Goal: Task Accomplishment & Management: Complete application form

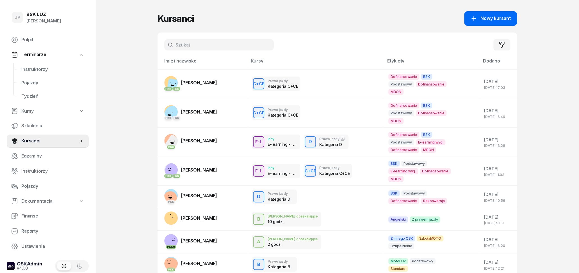
click at [503, 19] on span "Nowy kursant" at bounding box center [495, 18] width 30 height 7
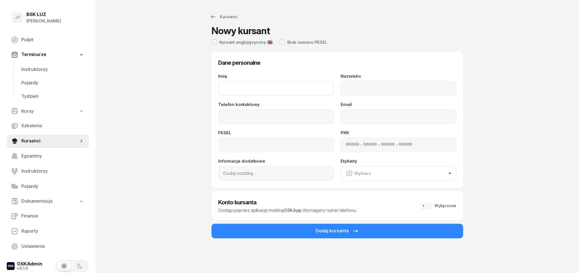
click at [269, 83] on input "Imię" at bounding box center [276, 88] width 116 height 15
type input "j"
type input "[PERSON_NAME]"
click at [440, 88] on input "Nazwisko" at bounding box center [399, 88] width 116 height 15
type input "[PERSON_NAME]"
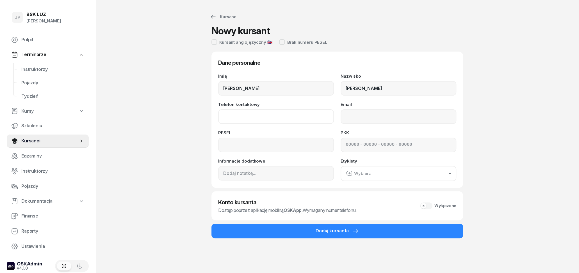
click at [278, 117] on input "Telefon kontaktowy" at bounding box center [276, 116] width 116 height 15
type input "882 573 215"
click at [365, 123] on input "Email" at bounding box center [399, 116] width 116 height 15
type input "[PERSON_NAME][EMAIL_ADDRESS][DOMAIN_NAME]"
click at [285, 147] on input at bounding box center [276, 145] width 116 height 15
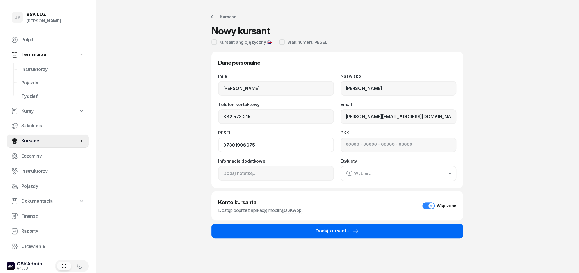
type input "07301906075"
click at [340, 231] on div "Dodaj kursanta" at bounding box center [337, 231] width 43 height 7
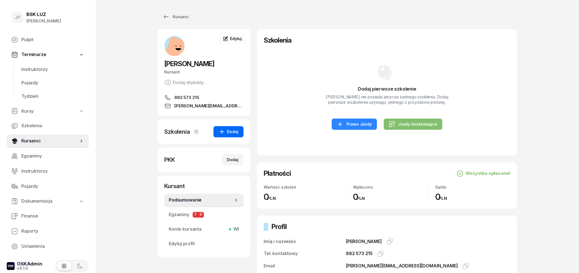
click at [236, 136] on button "Dodaj" at bounding box center [228, 131] width 30 height 11
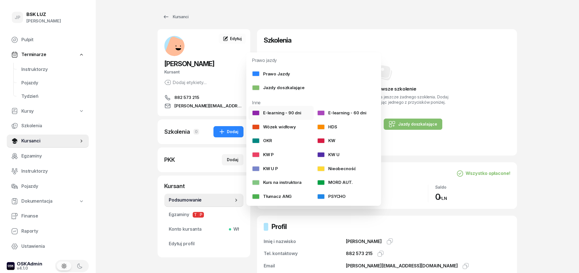
click at [290, 116] on div "E-learning - 90 dni" at bounding box center [276, 112] width 49 height 7
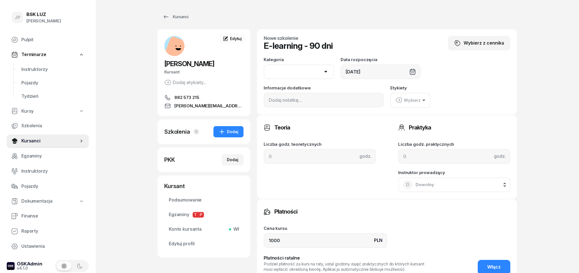
select select "B"
click option "B" at bounding box center [0, 0] width 0 height 0
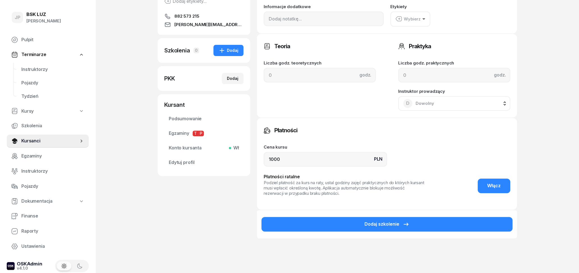
scroll to position [88, 0]
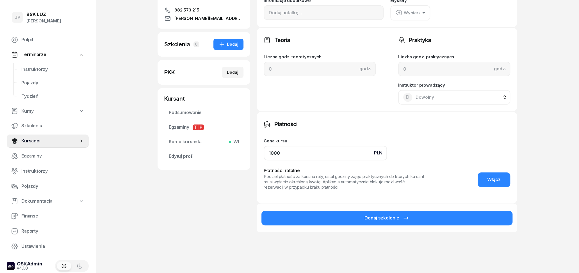
drag, startPoint x: 293, startPoint y: 151, endPoint x: 257, endPoint y: 152, distance: 35.9
click at [264, 152] on input "1000" at bounding box center [325, 153] width 123 height 15
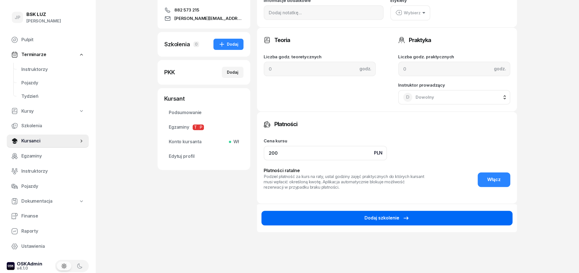
type input "200"
drag, startPoint x: 424, startPoint y: 214, endPoint x: 416, endPoint y: 212, distance: 8.7
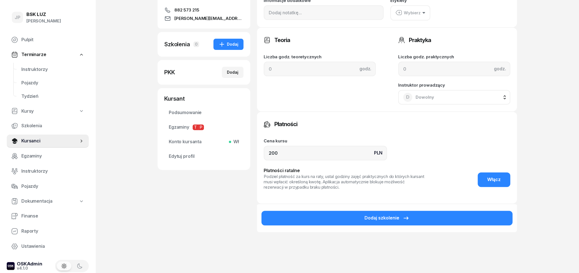
click at [424, 214] on button "Dodaj szkolenie" at bounding box center [386, 218] width 251 height 15
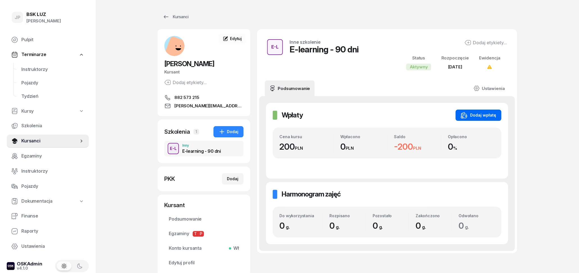
click at [479, 118] on div "Dodaj wpłatę" at bounding box center [478, 115] width 36 height 7
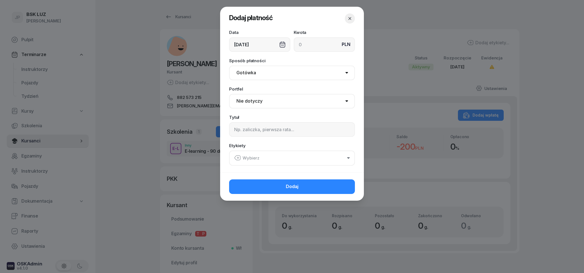
select select "67eb9ff40a04ba7908a5e502"
click option "[PERSON_NAME]" at bounding box center [0, 0] width 0 height 0
click at [271, 133] on input at bounding box center [292, 129] width 126 height 15
click at [262, 130] on input "gotówka," at bounding box center [292, 129] width 126 height 15
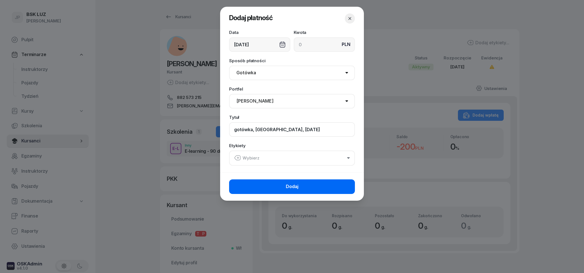
type input "gotówka, [GEOGRAPHIC_DATA], [DATE]"
click at [296, 185] on span "Dodaj" at bounding box center [292, 186] width 13 height 7
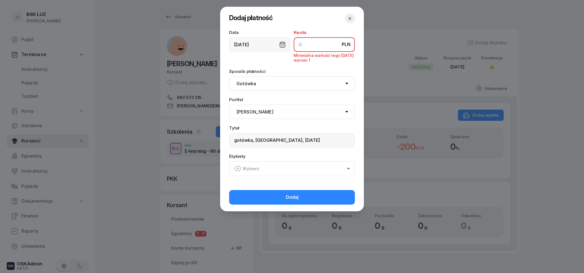
click at [309, 45] on input at bounding box center [324, 44] width 61 height 15
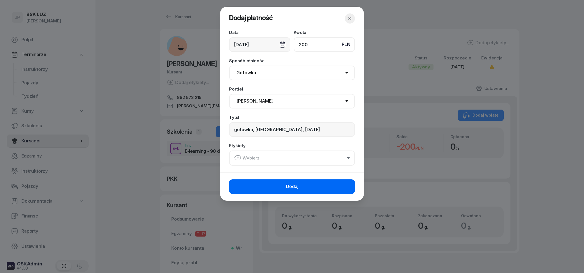
type input "200"
click at [308, 183] on button "Dodaj" at bounding box center [292, 187] width 126 height 15
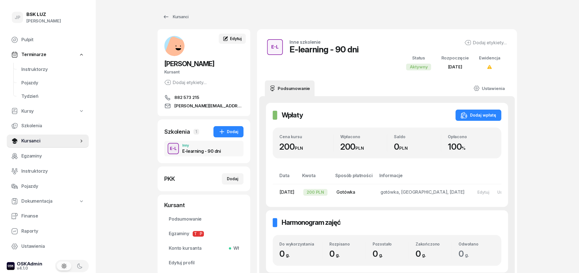
click at [242, 36] on link "Edytuj" at bounding box center [232, 39] width 27 height 10
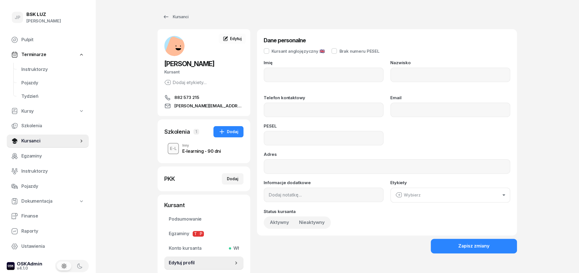
type input "[PERSON_NAME]"
type input "882573215"
type input "[PERSON_NAME][EMAIL_ADDRESS][DOMAIN_NAME]"
type input "07301906075"
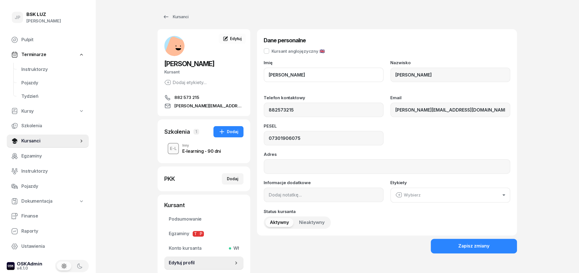
drag, startPoint x: 305, startPoint y: 71, endPoint x: 253, endPoint y: 76, distance: 51.9
click at [253, 76] on div "[PERSON_NAME] Kursant Dodaj etykiety... 882 573 215 [EMAIL_ADDRESS][PERSON_NAME…" at bounding box center [336, 153] width 359 height 248
drag, startPoint x: 285, startPoint y: 74, endPoint x: 262, endPoint y: 74, distance: 22.7
click at [264, 74] on input "[PERSON_NAME]" at bounding box center [324, 75] width 120 height 15
drag, startPoint x: 441, startPoint y: 72, endPoint x: 390, endPoint y: 76, distance: 51.2
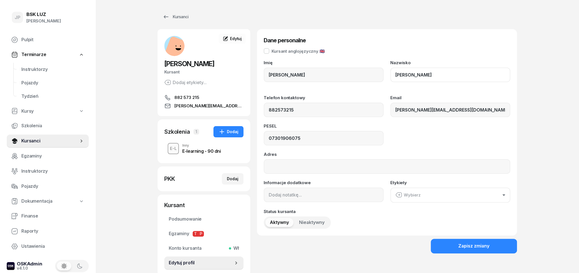
click at [390, 76] on input "[PERSON_NAME]" at bounding box center [450, 75] width 120 height 15
drag, startPoint x: 295, startPoint y: 111, endPoint x: 263, endPoint y: 113, distance: 31.8
click at [264, 113] on input "882573215" at bounding box center [324, 110] width 120 height 15
click at [309, 136] on input "07301906075" at bounding box center [324, 138] width 120 height 15
drag, startPoint x: 309, startPoint y: 137, endPoint x: 258, endPoint y: 137, distance: 51.1
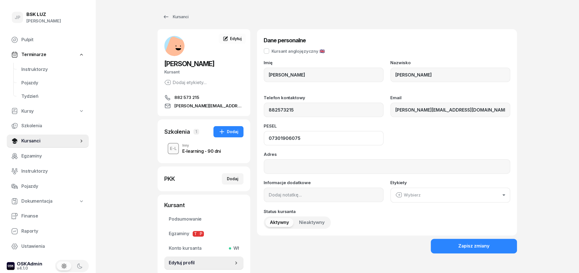
click at [264, 137] on input "07301906075" at bounding box center [324, 138] width 120 height 15
drag, startPoint x: 307, startPoint y: 111, endPoint x: 270, endPoint y: 111, distance: 36.5
click at [270, 111] on input "882573215" at bounding box center [324, 110] width 120 height 15
click at [306, 113] on input "882573215" at bounding box center [324, 110] width 120 height 15
drag, startPoint x: 305, startPoint y: 112, endPoint x: 258, endPoint y: 112, distance: 46.9
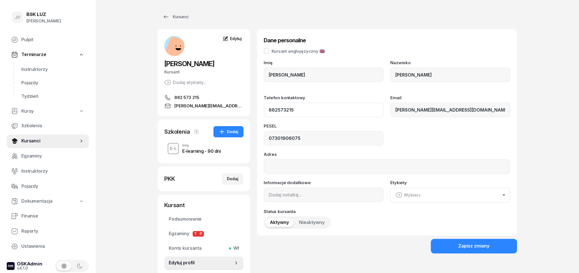
click at [264, 112] on input "882573215" at bounding box center [324, 110] width 120 height 15
drag, startPoint x: 460, startPoint y: 113, endPoint x: 381, endPoint y: 112, distance: 78.9
click at [390, 112] on input "[PERSON_NAME][EMAIL_ADDRESS][DOMAIN_NAME]" at bounding box center [450, 110] width 120 height 15
click at [479, 246] on div "Zapisz zmiany" at bounding box center [473, 246] width 31 height 7
click at [204, 149] on div "E-learning - 90 dni" at bounding box center [201, 151] width 38 height 4
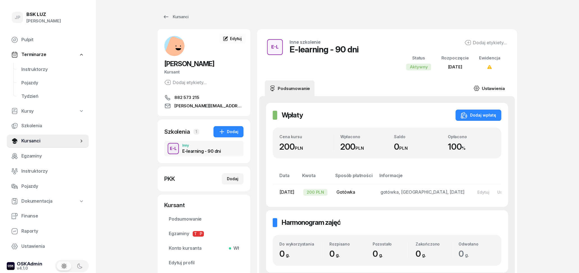
click at [496, 90] on link "Ustawienia" at bounding box center [489, 89] width 40 height 16
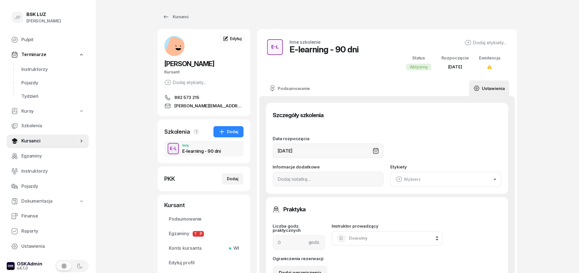
click at [415, 175] on button "Wybierz" at bounding box center [445, 179] width 111 height 15
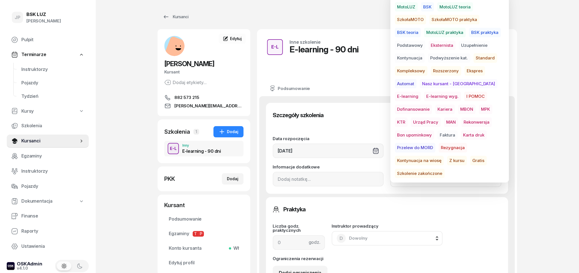
click at [424, 95] on span "E-learning wyg." at bounding box center [442, 97] width 37 height 10
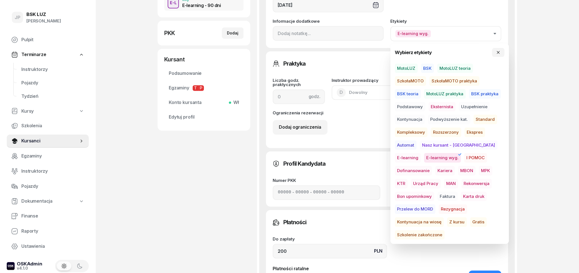
click at [562, 172] on div "JP BSK [PERSON_NAME] Pulpit Terminarze Instruktorzy Pojazdy Tydzień Kursy Szkol…" at bounding box center [289, 133] width 579 height 558
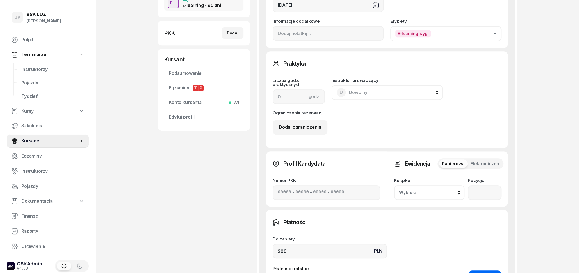
click at [486, 273] on button "Włącz" at bounding box center [485, 278] width 33 height 15
click at [485, 270] on header "Płatności ratalne Podziel płatność za kurs na raty, ustal godziny zajęć praktyc…" at bounding box center [387, 277] width 229 height 23
click at [485, 272] on button "Wyłącz" at bounding box center [483, 278] width 35 height 15
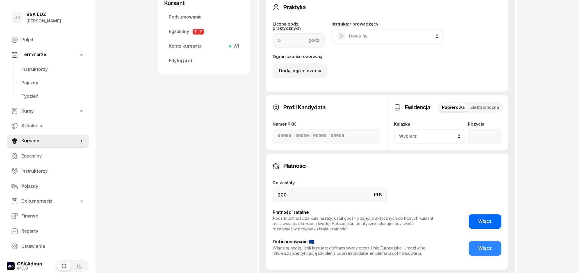
click at [484, 222] on span "Włącz" at bounding box center [484, 221] width 13 height 7
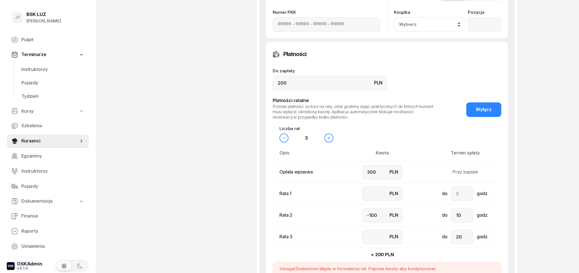
scroll to position [315, 0]
click at [486, 114] on button "Wyłącz" at bounding box center [483, 109] width 35 height 15
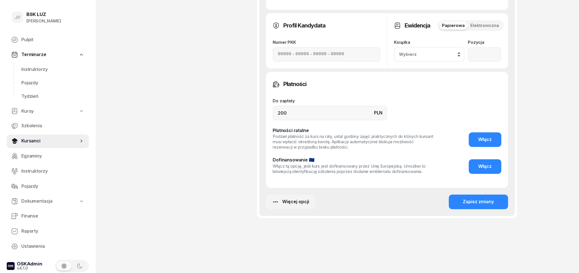
scroll to position [284, 0]
click at [472, 204] on div "Zapisz zmiany" at bounding box center [478, 202] width 31 height 7
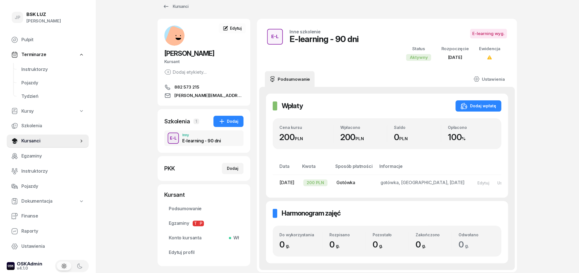
scroll to position [0, 0]
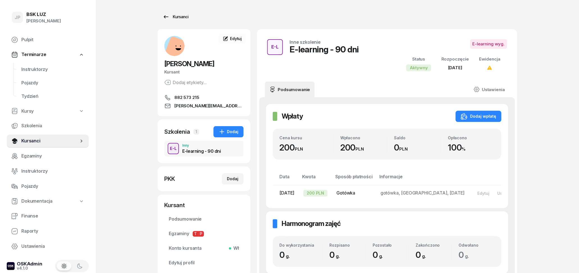
click at [169, 15] on icon at bounding box center [166, 16] width 7 height 7
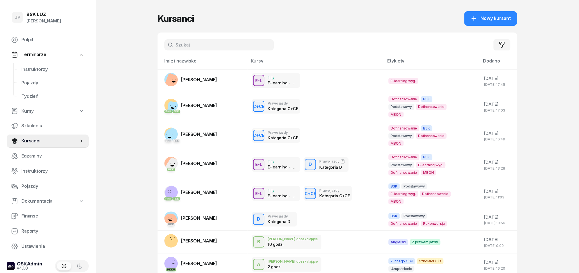
click at [229, 47] on input "text" at bounding box center [218, 44] width 109 height 11
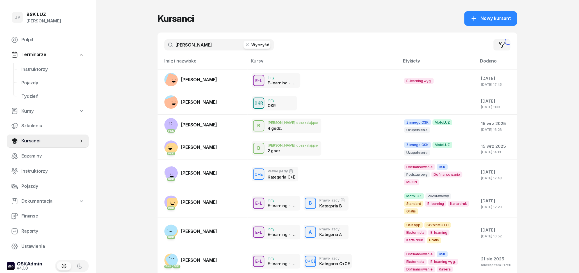
type input "[PERSON_NAME]"
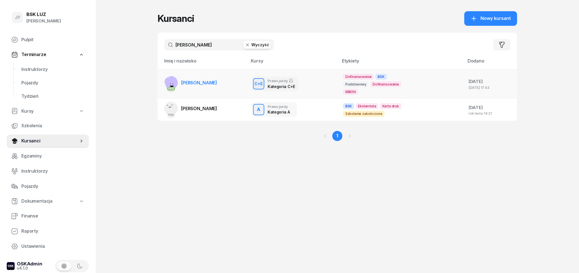
click at [217, 84] on span "[PERSON_NAME]" at bounding box center [199, 83] width 36 height 6
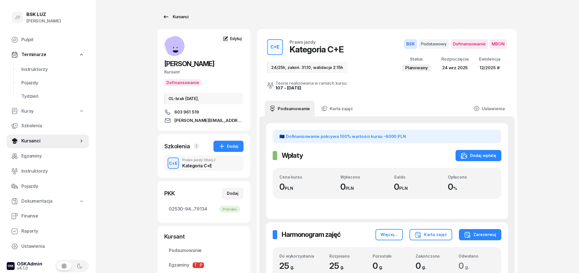
click at [162, 16] on link "Kursanci" at bounding box center [175, 16] width 36 height 11
